Goal: Navigation & Orientation: Find specific page/section

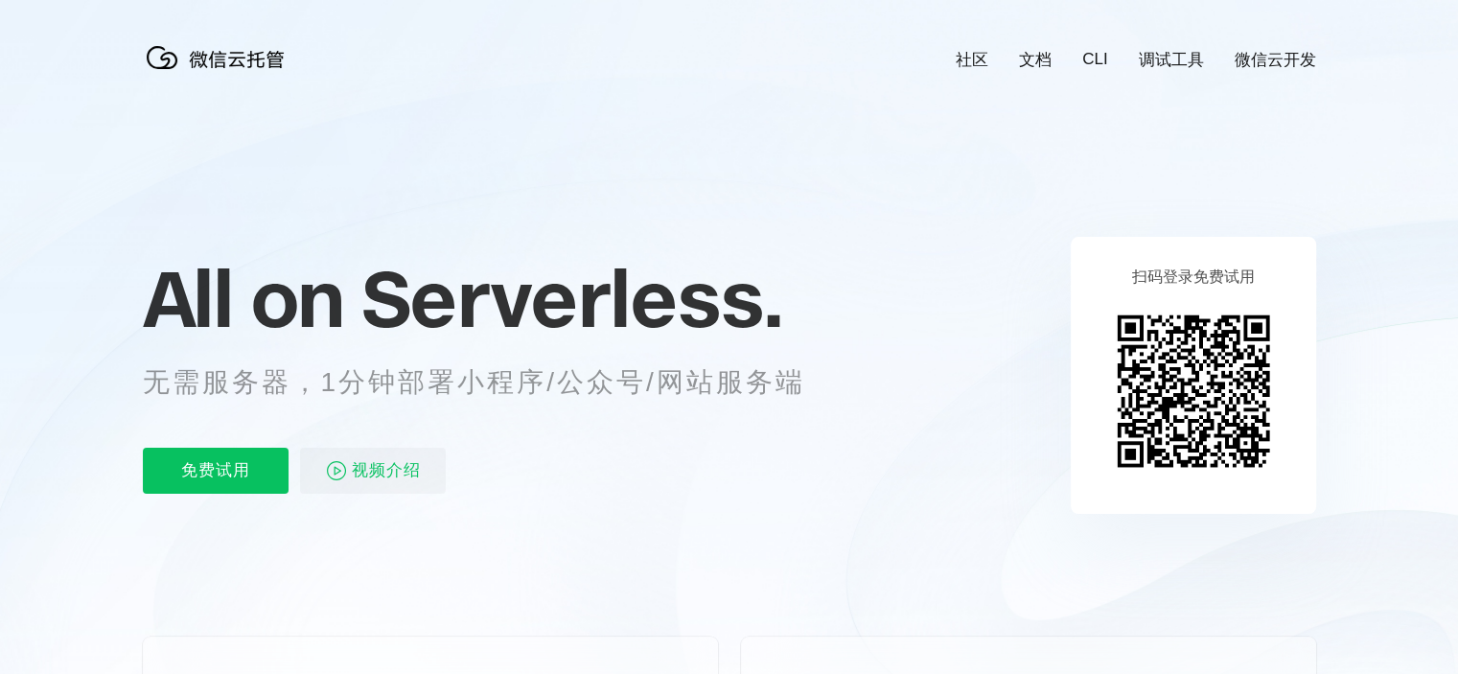
scroll to position [0, 3409]
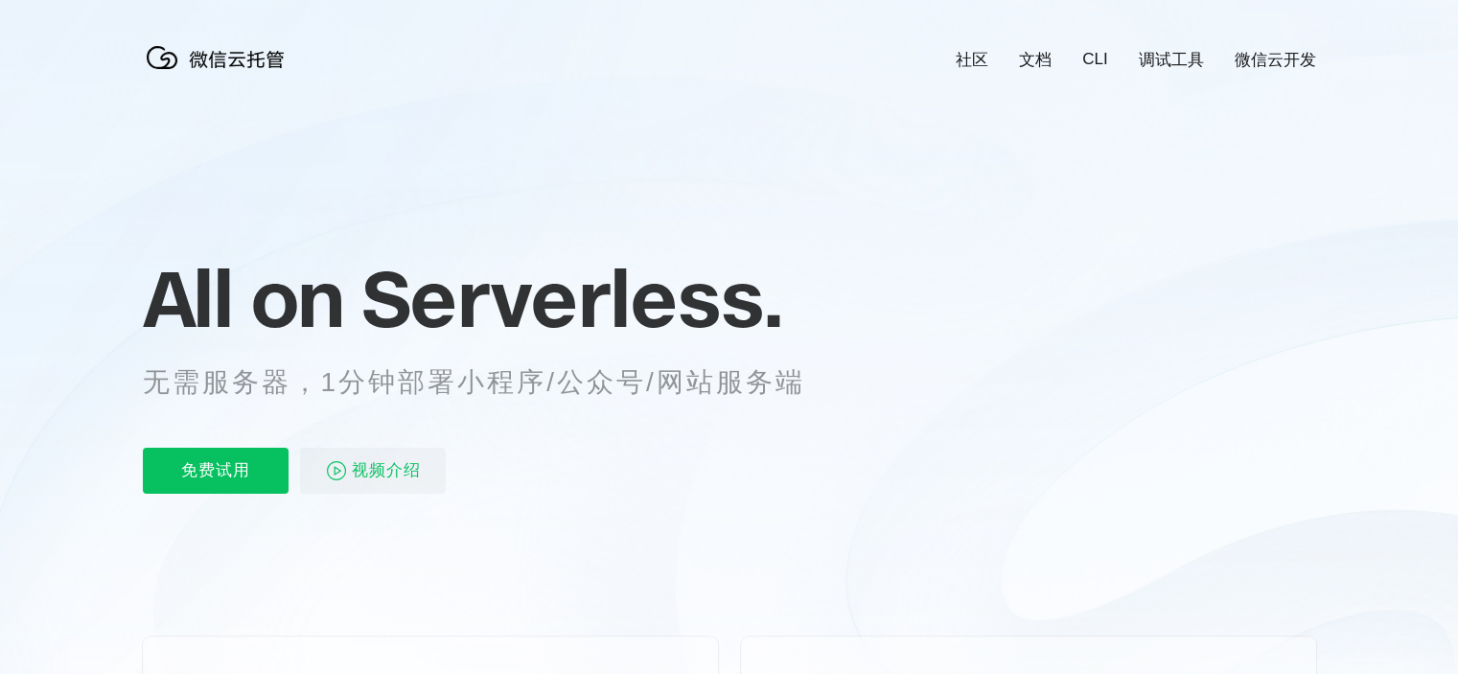
scroll to position [0, 3409]
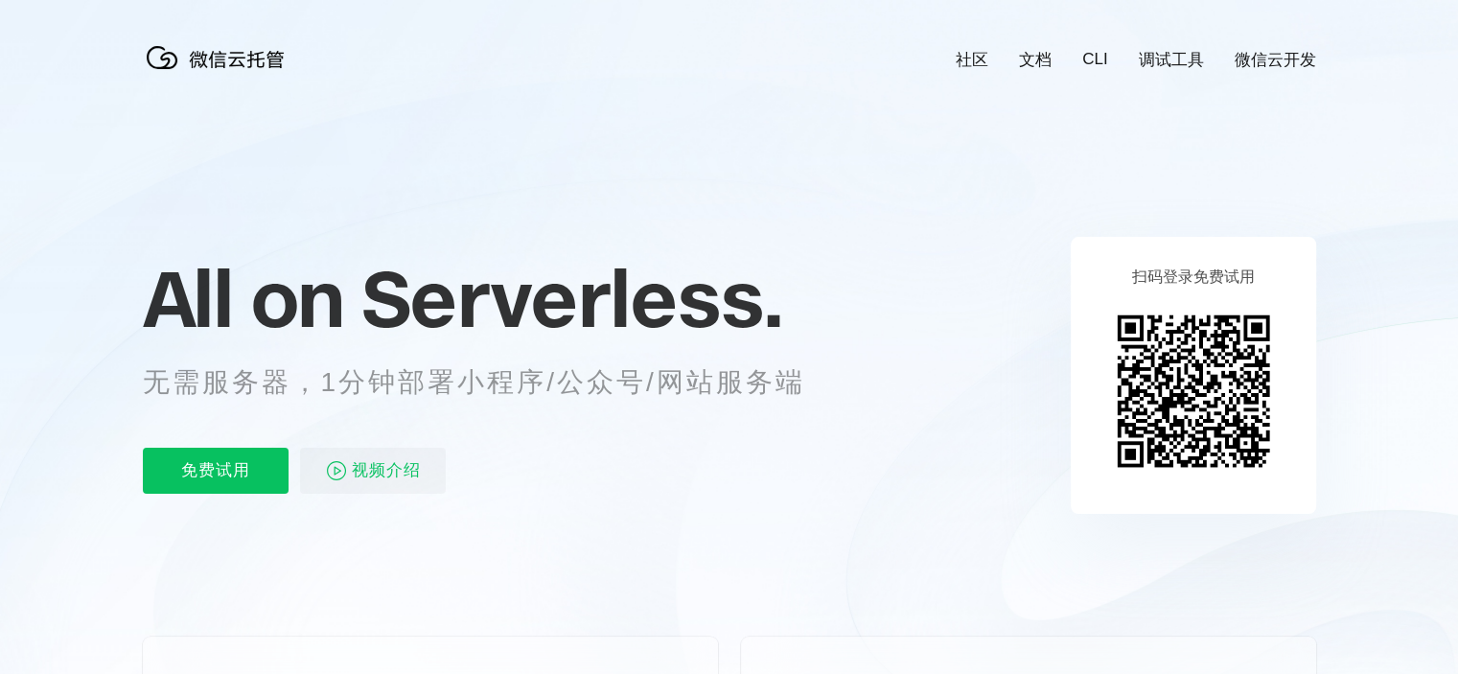
scroll to position [0, 3409]
click at [1036, 53] on link "文档" at bounding box center [1035, 60] width 33 height 22
click at [1185, 46] on icon at bounding box center [729, 517] width 1841 height 1035
click at [1180, 62] on link "调试工具" at bounding box center [1171, 60] width 65 height 22
